Goal: Use online tool/utility: Utilize a website feature to perform a specific function

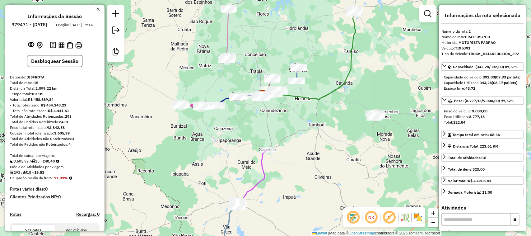
select select "*********"
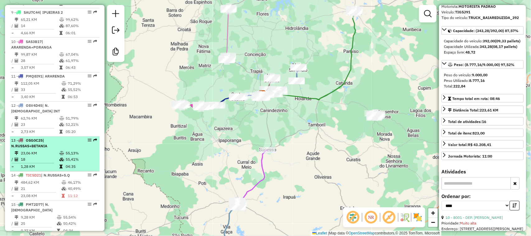
scroll to position [505, 0]
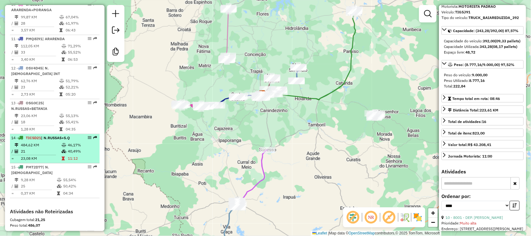
click at [47, 148] on td "21" at bounding box center [41, 151] width 41 height 6
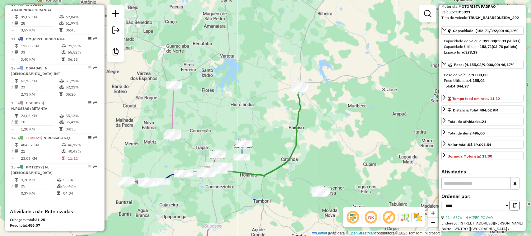
click at [250, 113] on div "Janela de atendimento Grade de atendimento Capacidade Transportadoras Veículos …" at bounding box center [265, 118] width 531 height 236
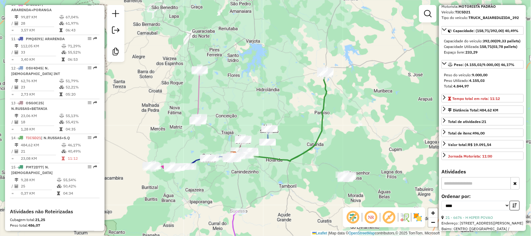
drag, startPoint x: 251, startPoint y: 119, endPoint x: 271, endPoint y: 90, distance: 35.1
click at [267, 97] on div "Janela de atendimento Grade de atendimento Capacidade Transportadoras Veículos …" at bounding box center [265, 118] width 531 height 236
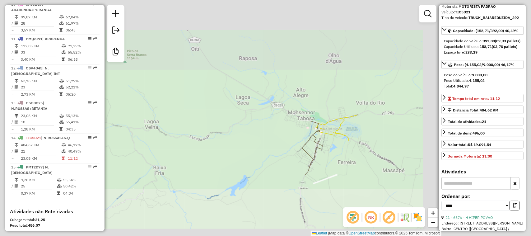
click at [49, 148] on td "21" at bounding box center [41, 151] width 41 height 6
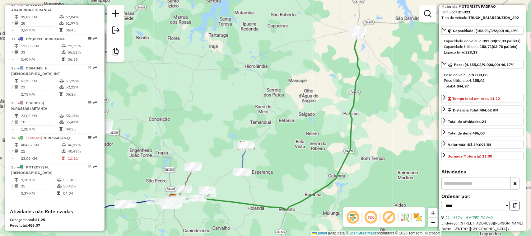
drag, startPoint x: 181, startPoint y: 167, endPoint x: 200, endPoint y: 138, distance: 34.3
click at [197, 142] on div "Janela de atendimento Grade de atendimento Capacidade Transportadoras Veículos …" at bounding box center [265, 118] width 531 height 236
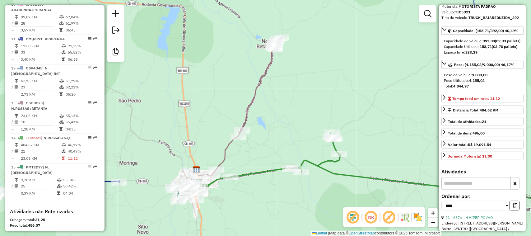
drag, startPoint x: 207, startPoint y: 155, endPoint x: 254, endPoint y: 116, distance: 61.2
click at [237, 131] on div "Janela de atendimento Grade de atendimento Capacidade Transportadoras Veículos …" at bounding box center [265, 118] width 531 height 236
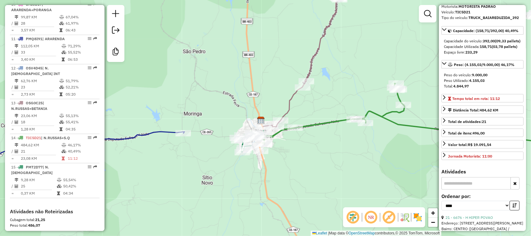
drag, startPoint x: 277, startPoint y: 94, endPoint x: 328, endPoint y: 64, distance: 59.2
click at [306, 77] on div "Janela de atendimento Grade de atendimento Capacidade Transportadoras Veículos …" at bounding box center [265, 118] width 531 height 236
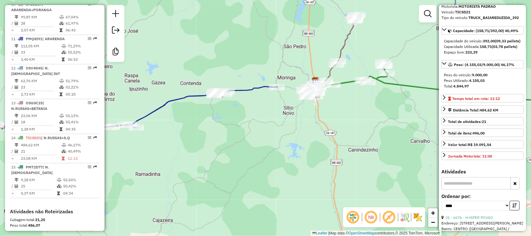
drag, startPoint x: 261, startPoint y: 135, endPoint x: 306, endPoint y: 129, distance: 46.0
click at [286, 133] on div "Janela de atendimento Grade de atendimento Capacidade Transportadoras Veículos …" at bounding box center [265, 118] width 531 height 236
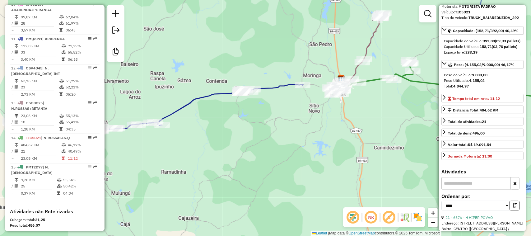
click at [246, 131] on div "Janela de atendimento Grade de atendimento Capacidade Transportadoras Veículos …" at bounding box center [265, 118] width 531 height 236
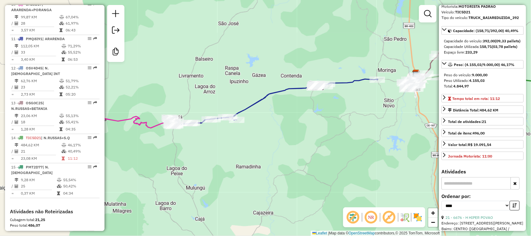
drag, startPoint x: 206, startPoint y: 145, endPoint x: 231, endPoint y: 145, distance: 24.9
click at [227, 146] on div "Janela de atendimento Grade de atendimento Capacidade Transportadoras Veículos …" at bounding box center [265, 118] width 531 height 236
